Goal: Find specific page/section: Find specific page/section

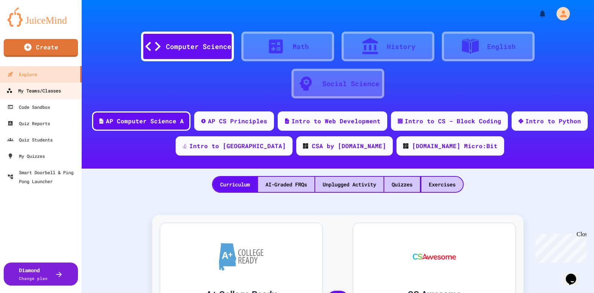
click at [59, 86] on div "My Teams/Classes" at bounding box center [33, 90] width 55 height 9
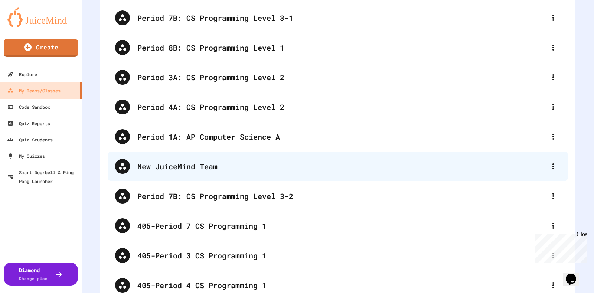
scroll to position [46, 0]
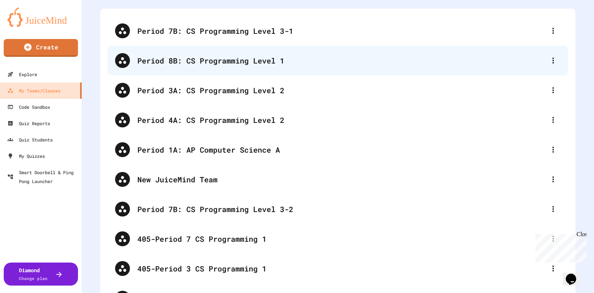
click at [247, 61] on div "Period 8B: CS Programming Level 1" at bounding box center [341, 60] width 409 height 11
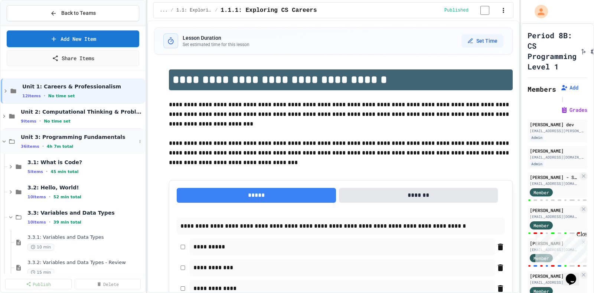
click at [4, 140] on icon at bounding box center [4, 141] width 7 height 7
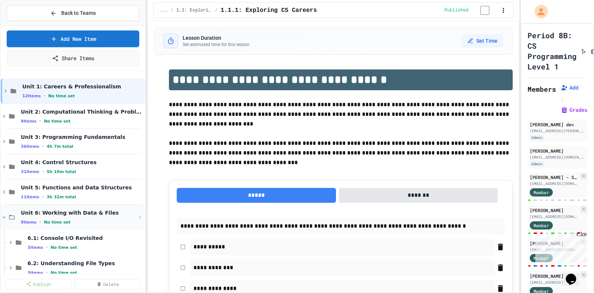
click at [1, 215] on icon at bounding box center [4, 217] width 7 height 7
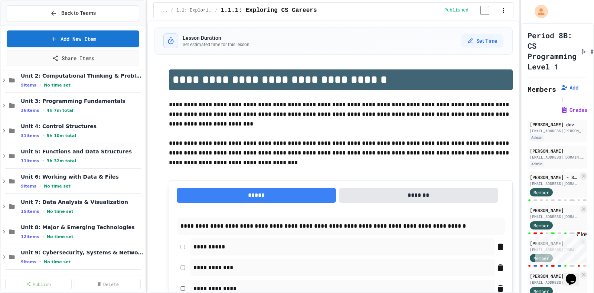
scroll to position [36, 0]
